Goal: Transaction & Acquisition: Purchase product/service

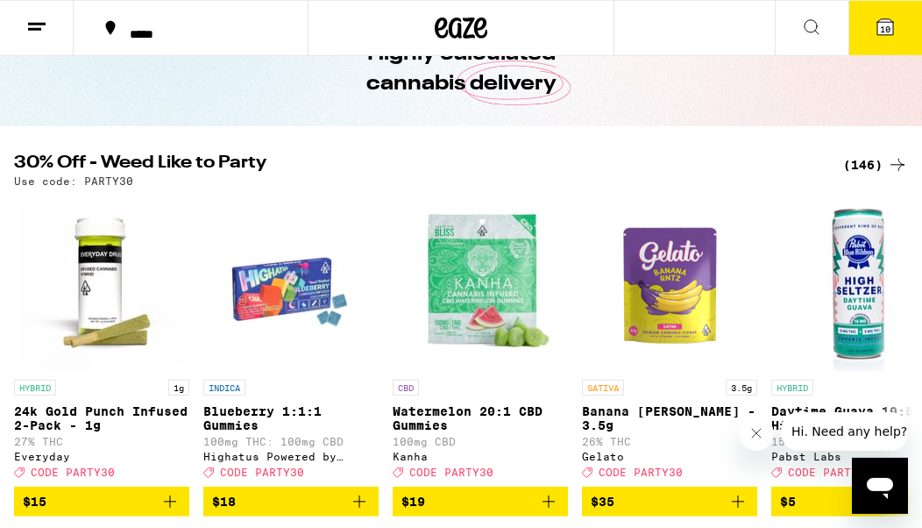
scroll to position [65, 0]
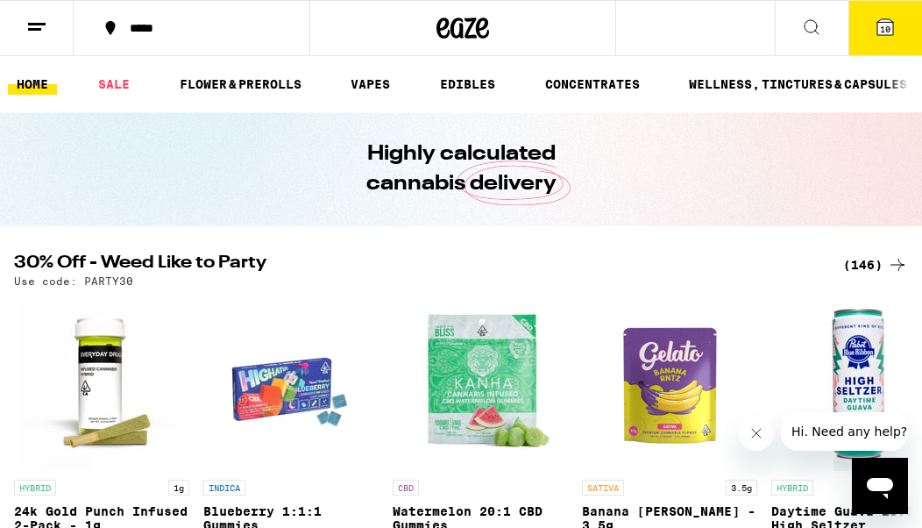
click at [123, 82] on link "SALE" at bounding box center [113, 84] width 49 height 21
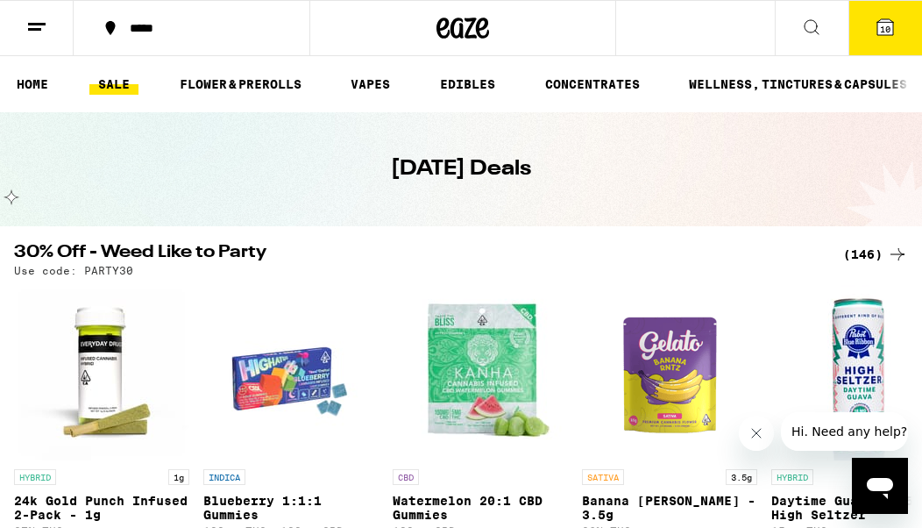
click at [30, 87] on link "HOME" at bounding box center [32, 84] width 49 height 21
